Goal: Task Accomplishment & Management: Complete application form

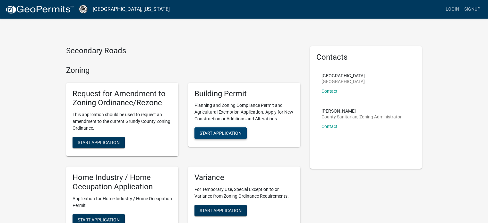
click at [235, 134] on span "Start Application" at bounding box center [221, 133] width 42 height 5
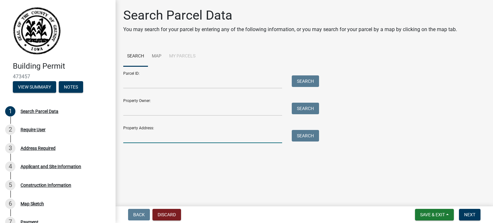
click at [140, 135] on input "Property Address:" at bounding box center [202, 136] width 159 height 13
type input "[STREET_ADDRESS]"
click at [305, 134] on button "Search" at bounding box center [305, 136] width 27 height 12
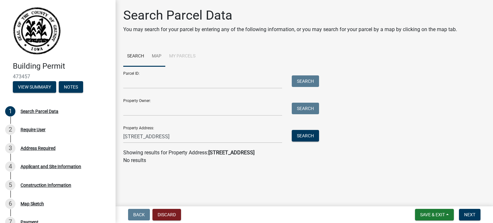
click at [156, 55] on link "Map" at bounding box center [156, 56] width 17 height 21
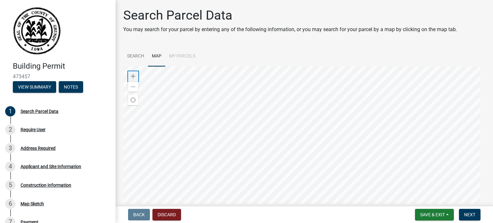
click at [135, 74] on span at bounding box center [133, 76] width 5 height 5
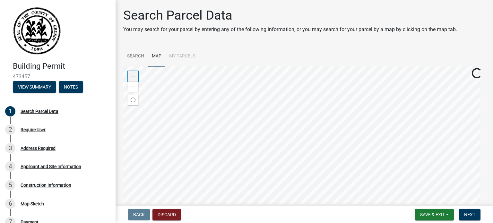
click at [135, 74] on span at bounding box center [133, 76] width 5 height 5
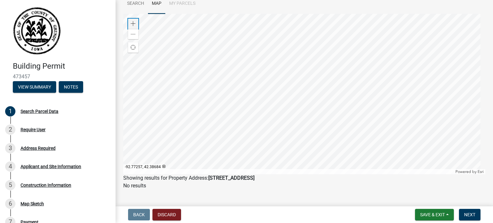
scroll to position [64, 0]
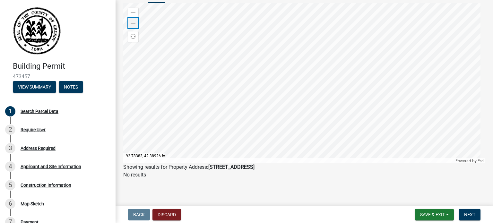
click at [131, 24] on span at bounding box center [133, 23] width 5 height 5
click at [202, 85] on div at bounding box center [304, 83] width 362 height 161
click at [134, 23] on span at bounding box center [133, 23] width 5 height 5
click at [241, 46] on div at bounding box center [304, 83] width 362 height 161
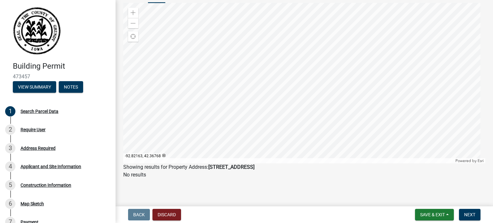
click at [280, 46] on div at bounding box center [304, 83] width 362 height 161
click at [272, 95] on div at bounding box center [304, 83] width 362 height 161
click at [244, 66] on div at bounding box center [304, 83] width 362 height 161
click at [133, 11] on span at bounding box center [133, 12] width 5 height 5
click at [202, 22] on div at bounding box center [304, 83] width 362 height 161
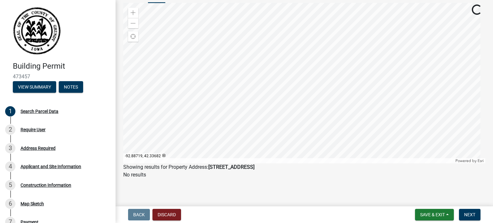
click at [188, 40] on div at bounding box center [304, 83] width 362 height 161
click at [132, 10] on span at bounding box center [133, 12] width 5 height 5
click at [299, 66] on div at bounding box center [304, 83] width 362 height 161
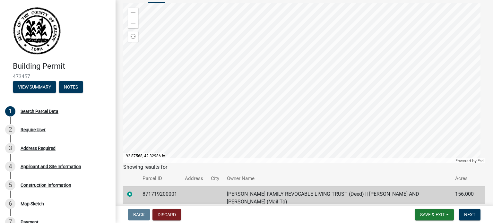
click at [234, 141] on div at bounding box center [304, 83] width 362 height 161
click at [257, 95] on div at bounding box center [304, 83] width 362 height 161
click at [256, 106] on div at bounding box center [304, 83] width 362 height 161
click at [131, 12] on span at bounding box center [133, 12] width 5 height 5
click at [259, 86] on div at bounding box center [304, 83] width 362 height 161
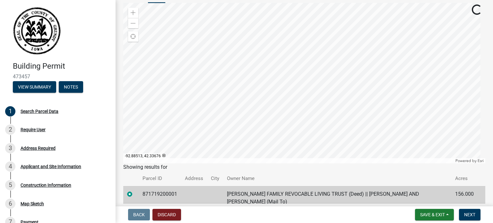
click at [259, 86] on div at bounding box center [304, 83] width 362 height 161
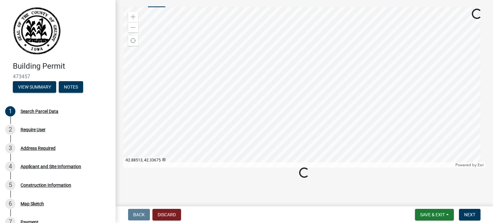
scroll to position [59, 0]
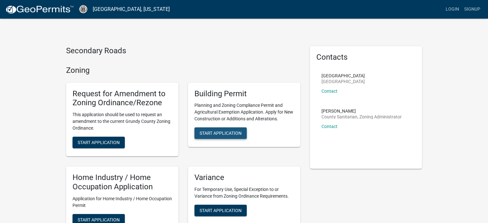
click at [229, 136] on span "Start Application" at bounding box center [221, 133] width 42 height 5
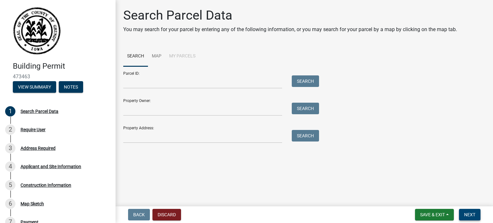
click at [471, 215] on span "Next" at bounding box center [469, 214] width 11 height 5
click at [183, 110] on input "Property Owner:" at bounding box center [202, 109] width 159 height 13
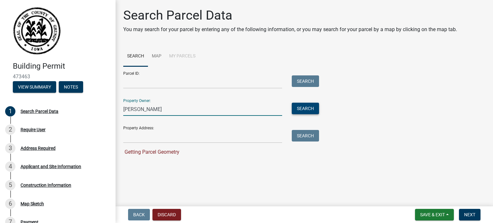
type input "[PERSON_NAME]"
click at [304, 108] on button "Search" at bounding box center [305, 109] width 27 height 12
